Goal: Transaction & Acquisition: Obtain resource

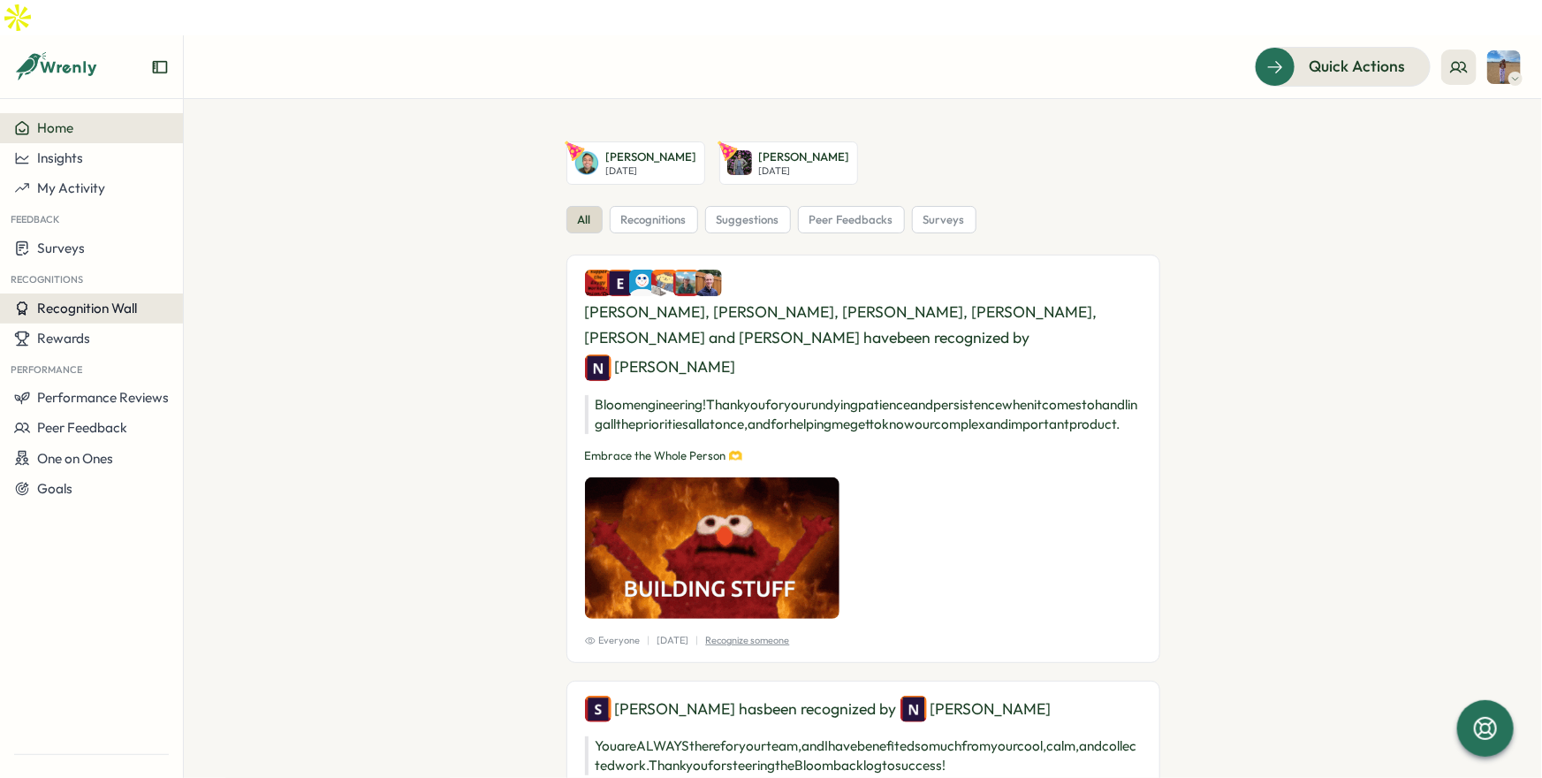
click at [102, 300] on span "Recognition Wall" at bounding box center [87, 308] width 100 height 17
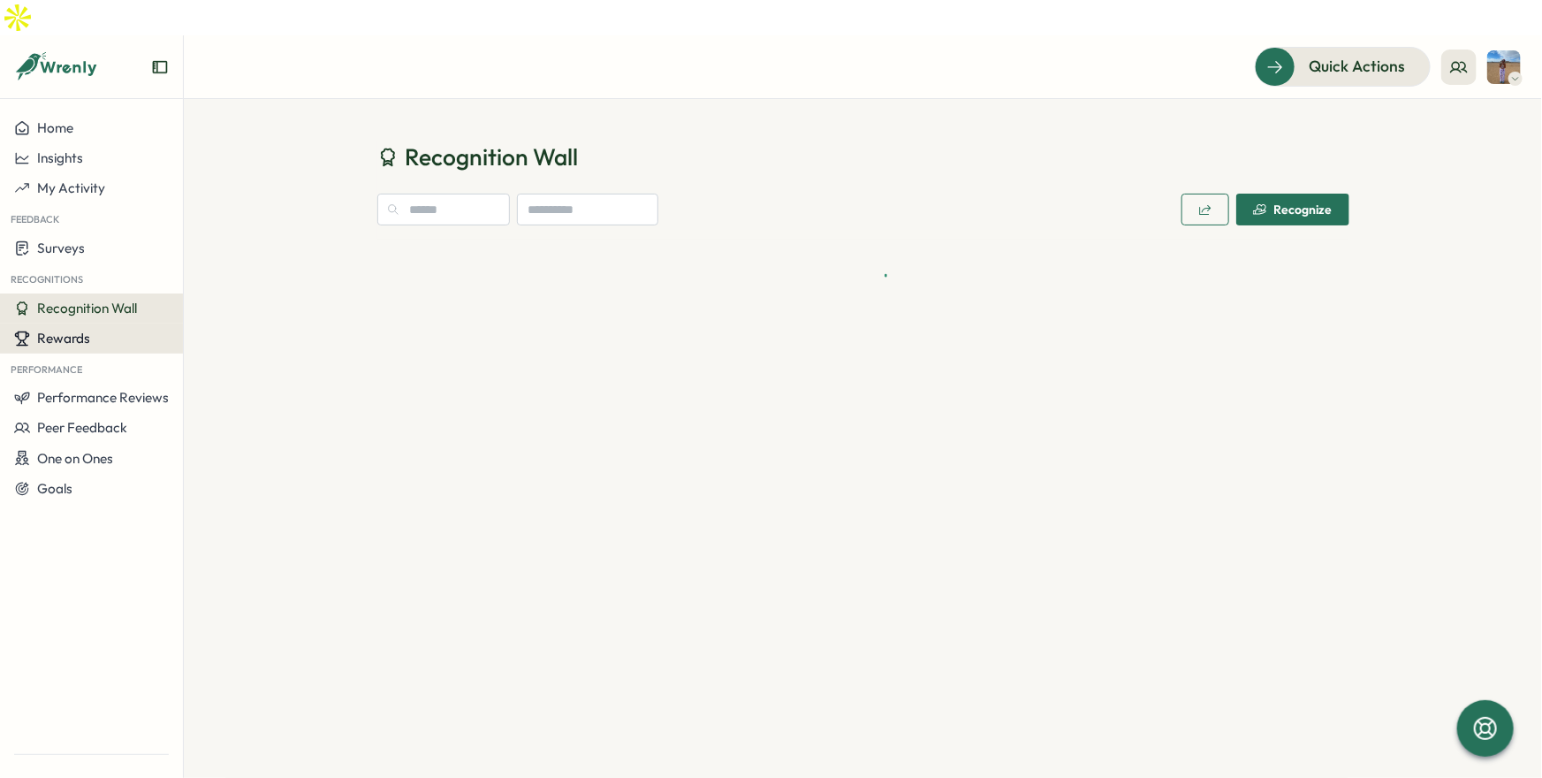
click at [106, 330] on div "Rewards" at bounding box center [91, 338] width 155 height 16
click at [236, 315] on div "Redeem Rewards" at bounding box center [239, 303] width 119 height 34
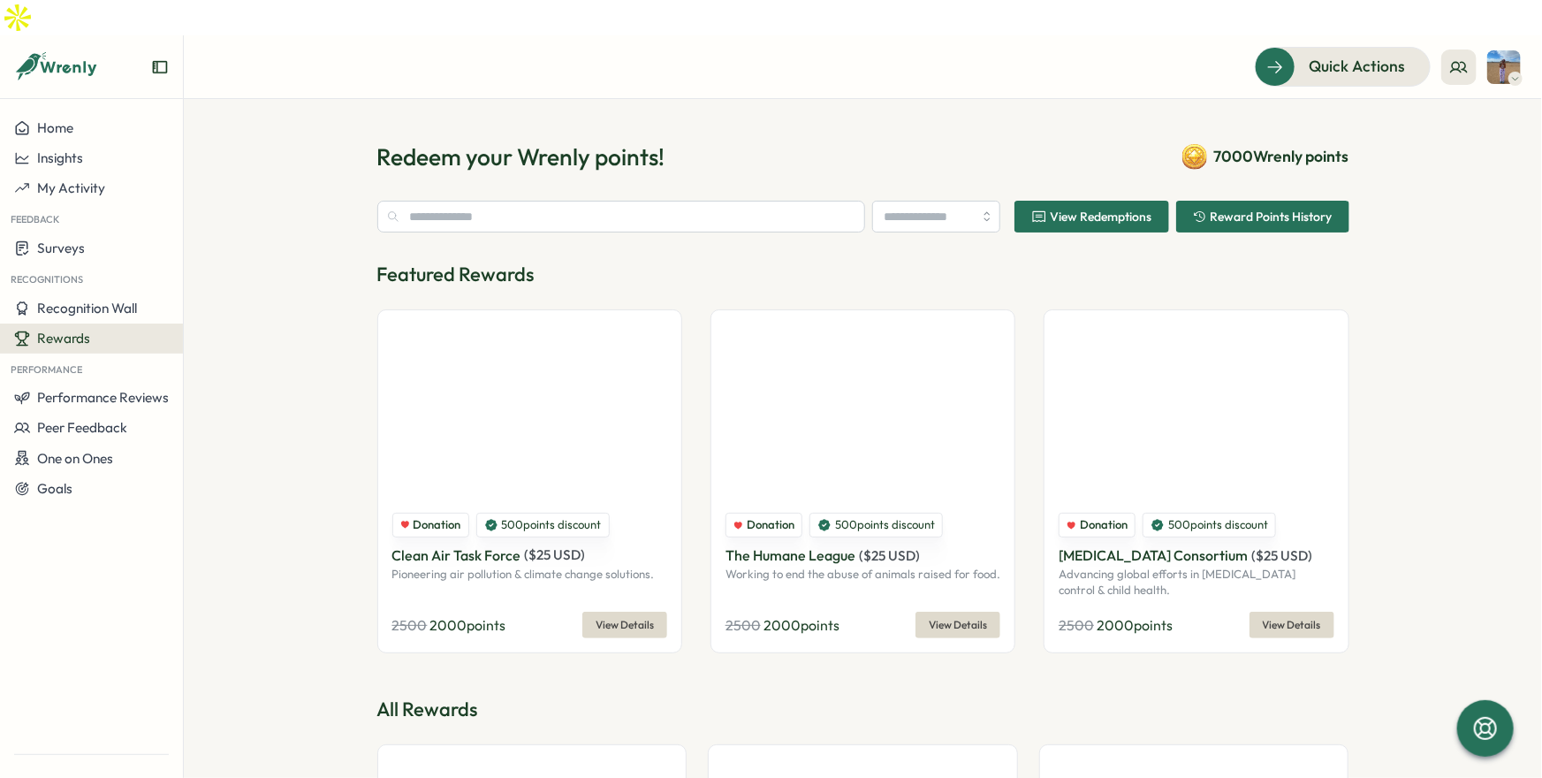
type input "**********"
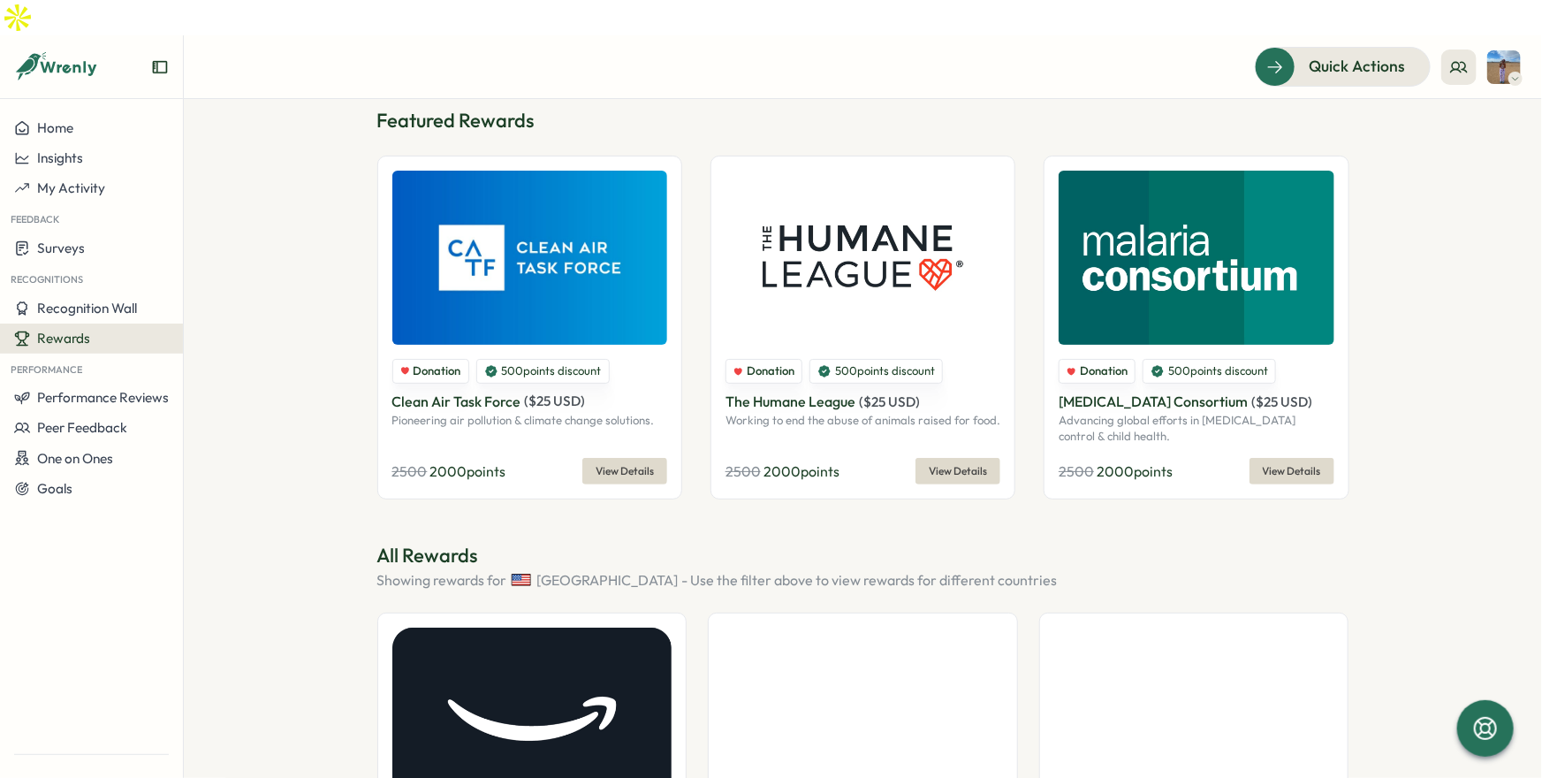
scroll to position [492, 0]
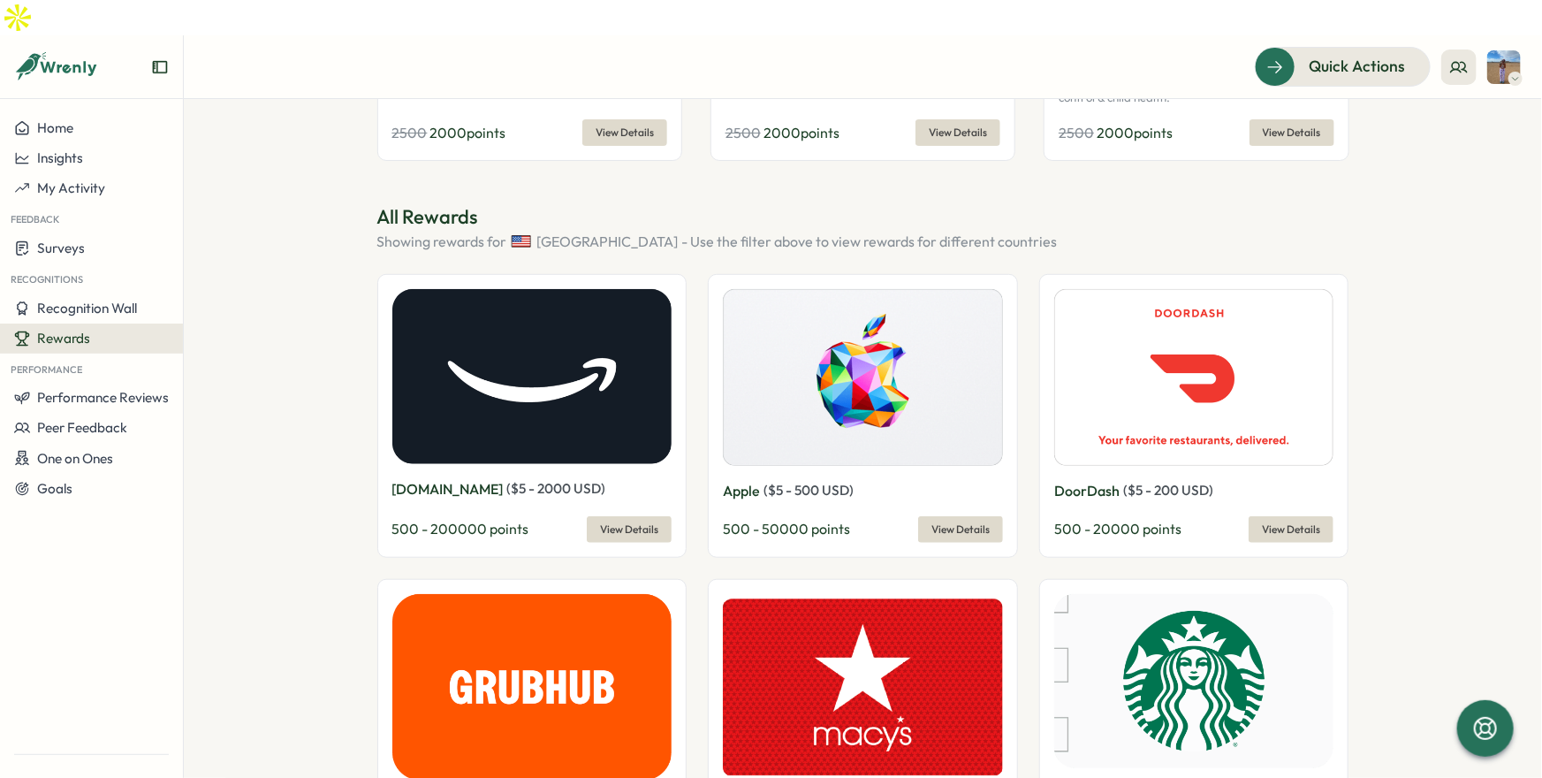
click at [633, 517] on span "View Details" at bounding box center [629, 529] width 58 height 25
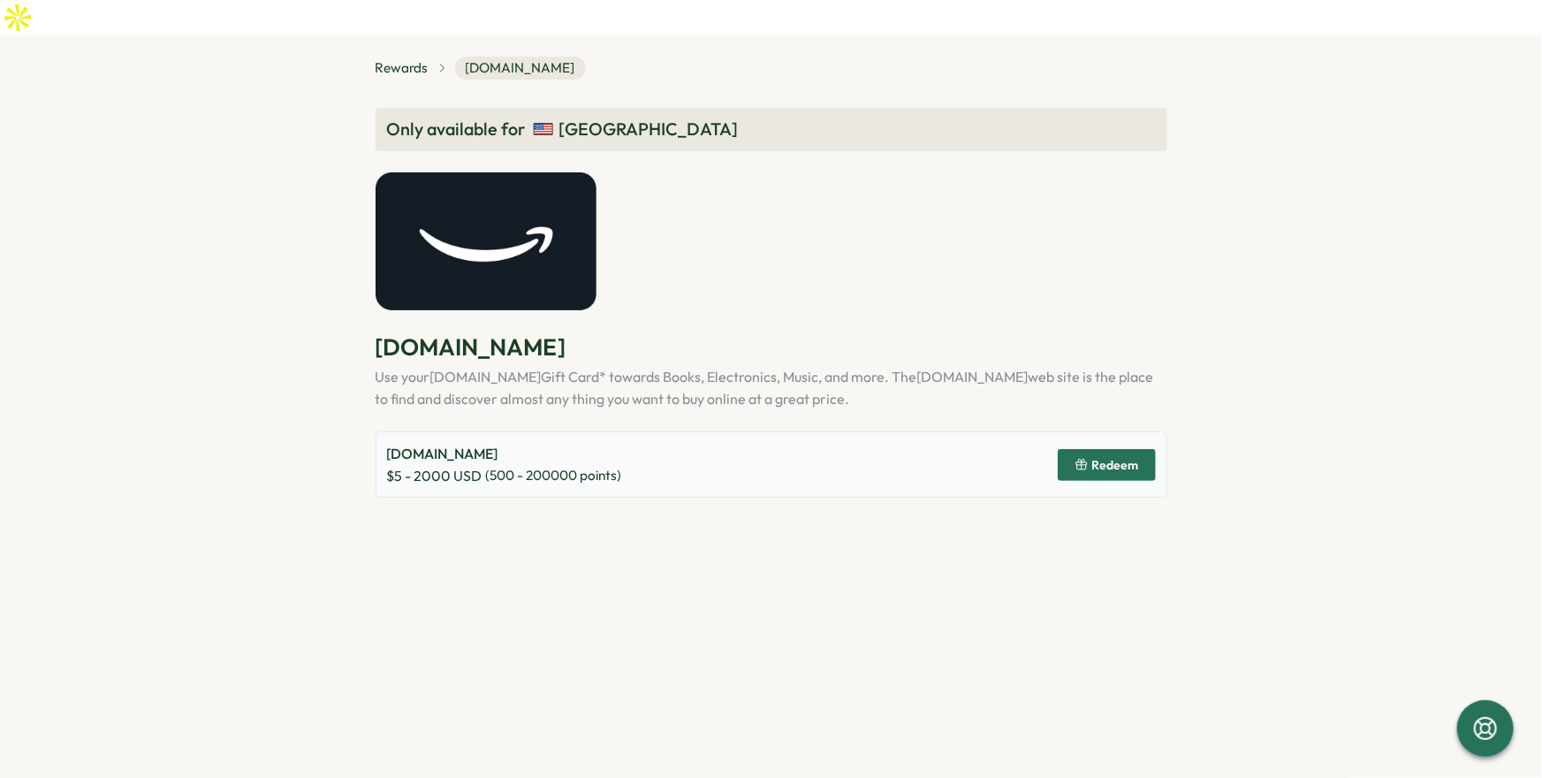
click at [1109, 459] on span "Redeem" at bounding box center [1115, 465] width 47 height 12
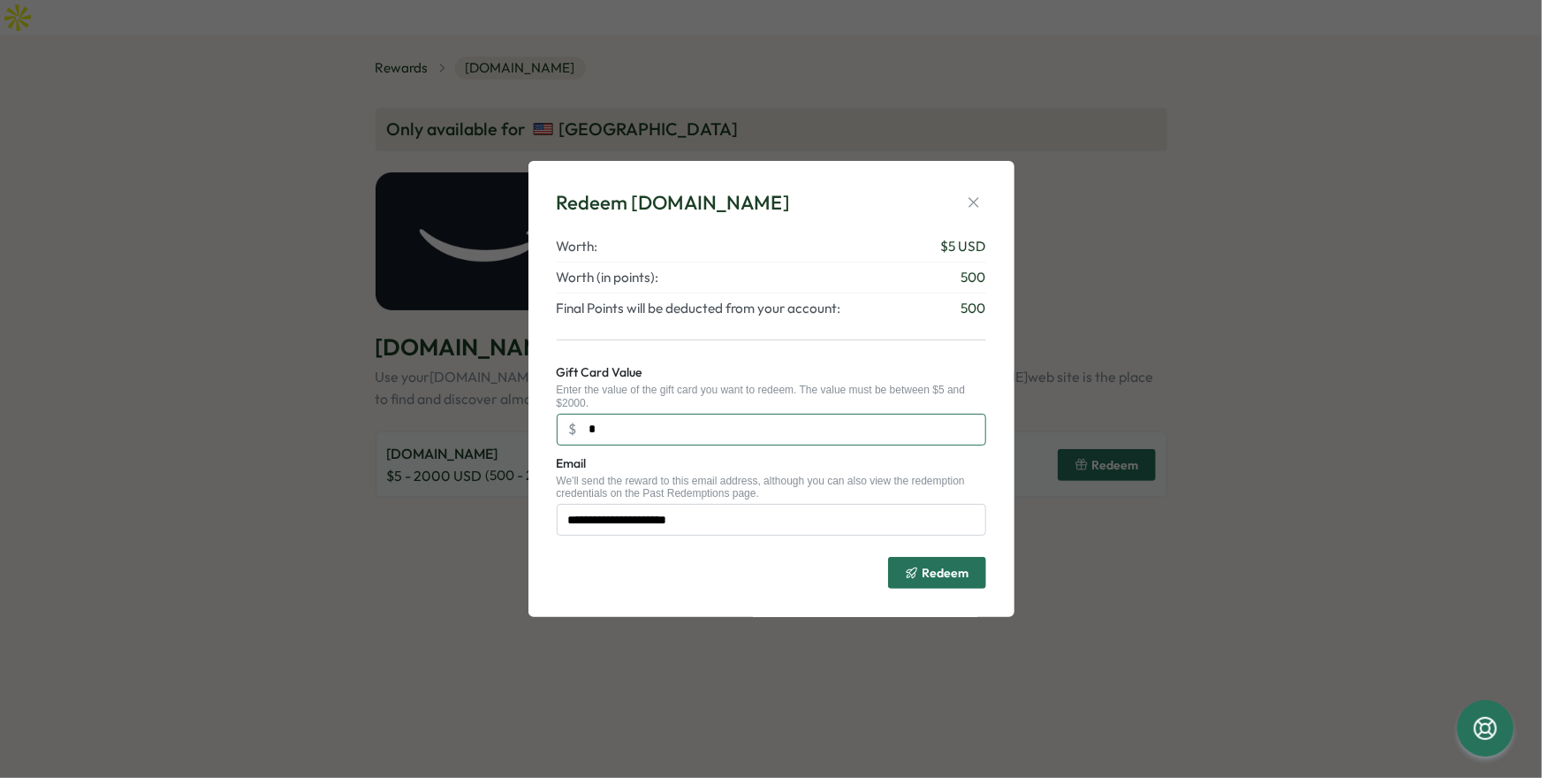
click at [732, 432] on input "*" at bounding box center [771, 429] width 429 height 32
click at [732, 438] on input "*" at bounding box center [771, 429] width 429 height 32
type input "**"
click at [942, 576] on span "Redeem" at bounding box center [945, 572] width 47 height 12
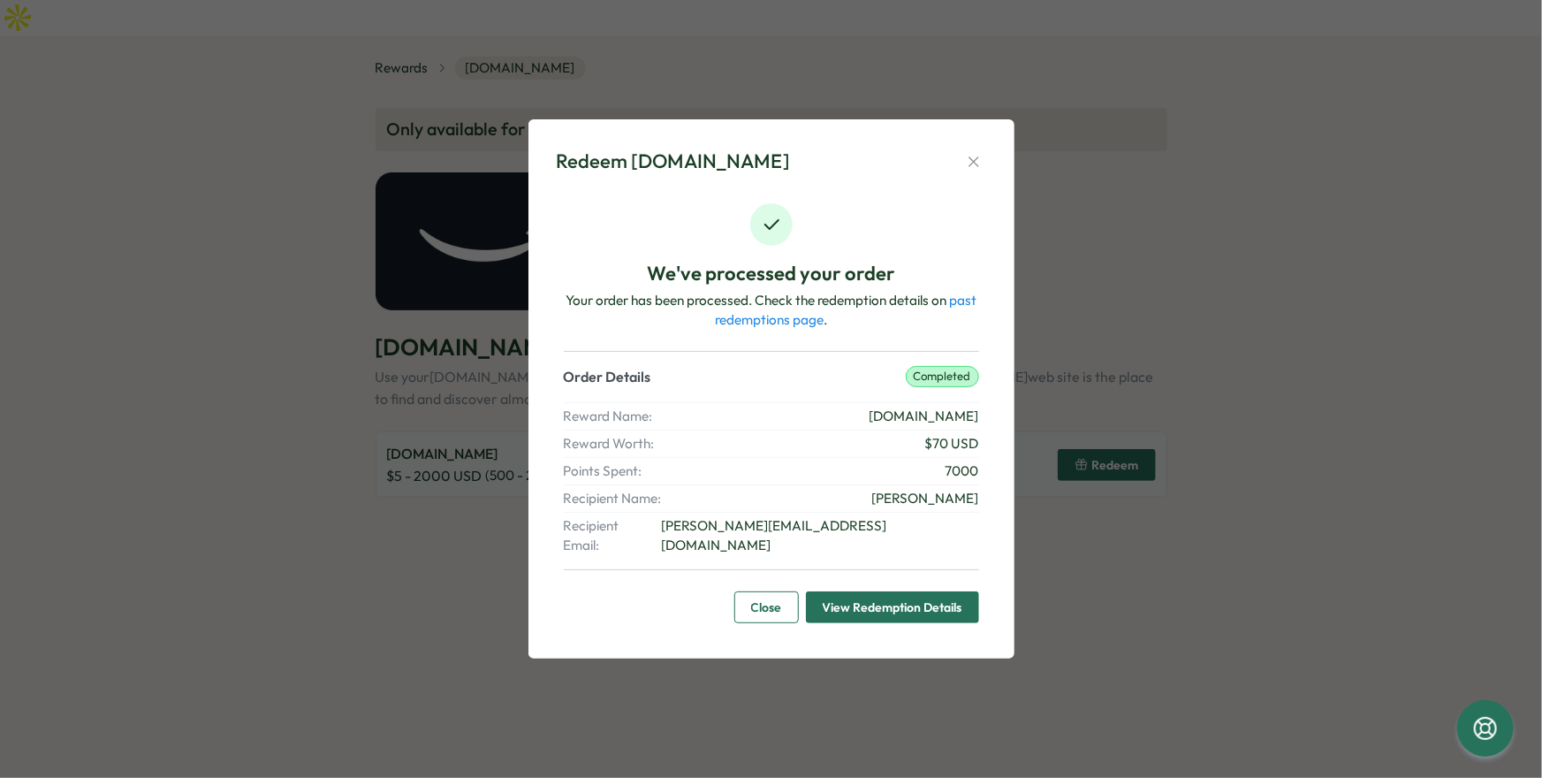
click at [924, 595] on span "View Redemption Details" at bounding box center [893, 607] width 140 height 30
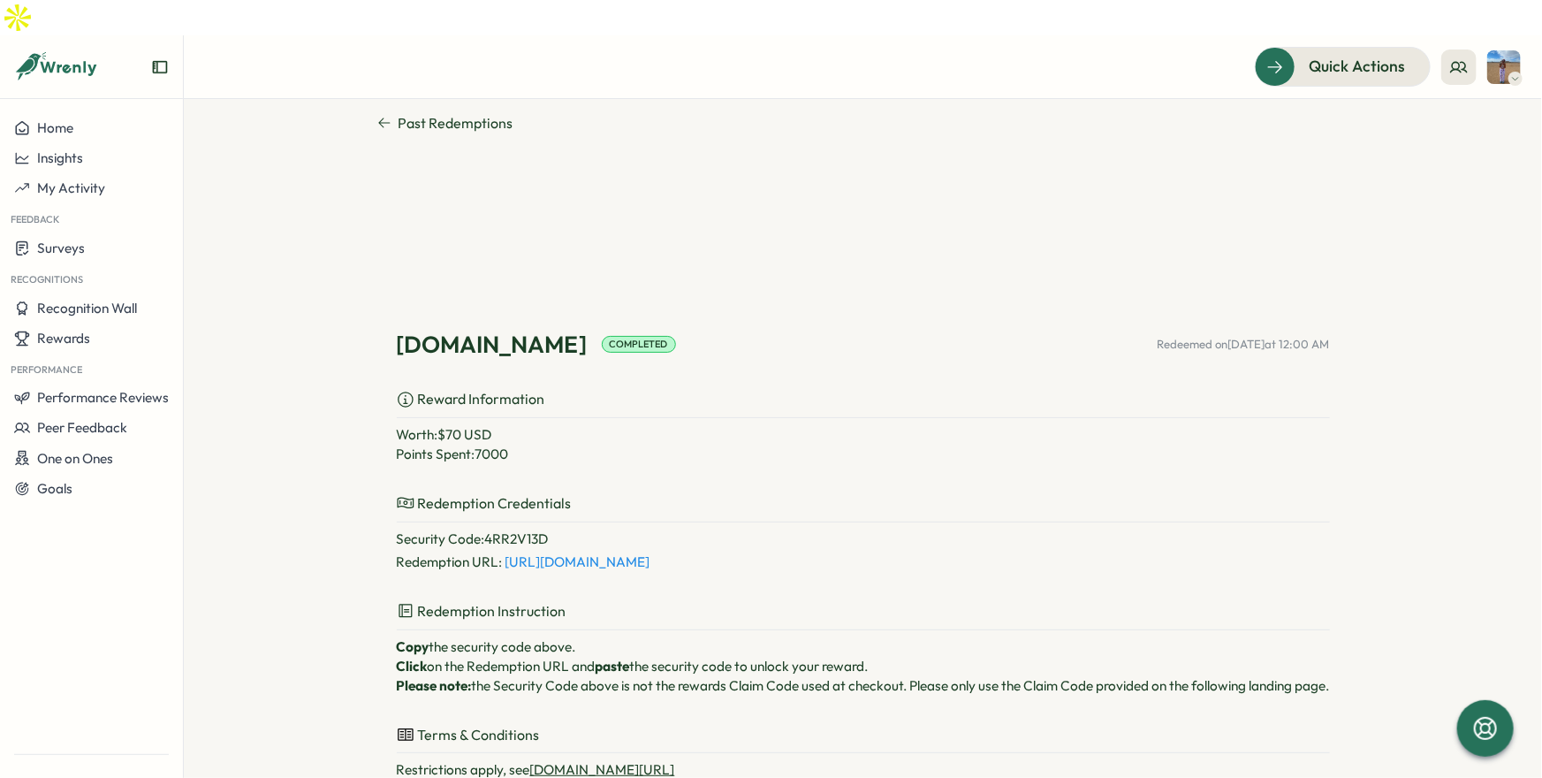
scroll to position [30, 0]
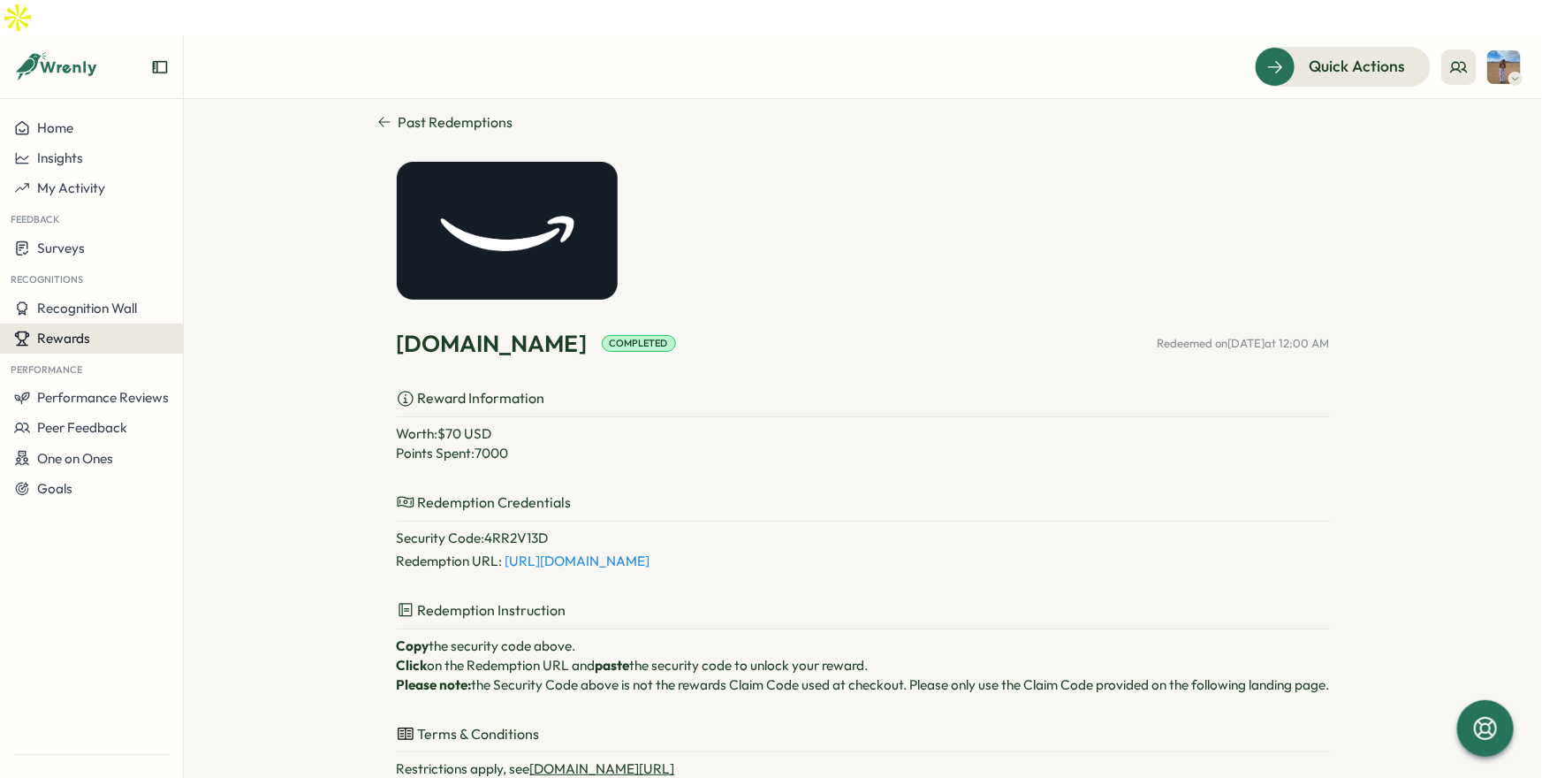
click at [110, 330] on div "Rewards" at bounding box center [91, 338] width 155 height 16
click at [156, 330] on div "Rewards" at bounding box center [91, 338] width 155 height 16
click at [202, 304] on section "Past Redemptions [DOMAIN_NAME] Completed Redeemed on [DATE] 12:00 AM Reward Inf…" at bounding box center [863, 456] width 1358 height 714
click at [117, 330] on div "Rewards" at bounding box center [91, 338] width 155 height 16
click at [209, 305] on div "Redeem Rewards" at bounding box center [239, 302] width 105 height 19
